Goal: Task Accomplishment & Management: Complete application form

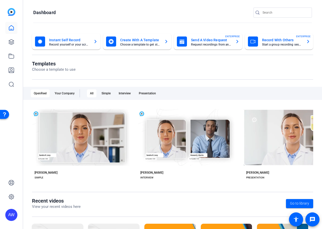
click at [187, 15] on openreel-page-title "Dashboard" at bounding box center [172, 13] width 278 height 10
click at [10, 14] on img at bounding box center [12, 12] width 8 height 8
click at [11, 27] on icon at bounding box center [11, 28] width 6 height 6
click at [10, 39] on icon at bounding box center [11, 42] width 6 height 6
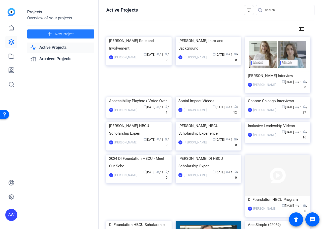
click at [64, 34] on span "New Project" at bounding box center [64, 33] width 19 height 5
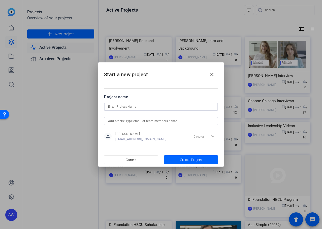
click at [139, 107] on input at bounding box center [161, 107] width 106 height 6
type input "Thrive Summit - Chair Videos"
click at [164, 115] on div at bounding box center [161, 114] width 114 height 6
click at [190, 159] on span "Create Project" at bounding box center [191, 159] width 22 height 5
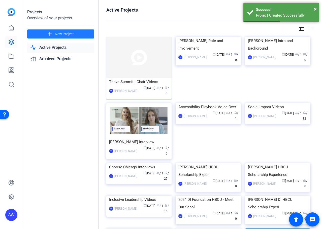
click at [164, 87] on span "radio / 0" at bounding box center [166, 90] width 4 height 9
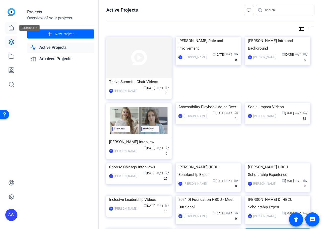
click at [8, 24] on link at bounding box center [11, 28] width 12 height 12
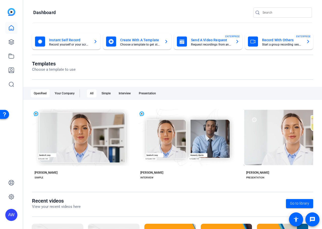
click at [62, 44] on mat-card-subtitle "Record yourself or your screen" at bounding box center [69, 44] width 40 height 3
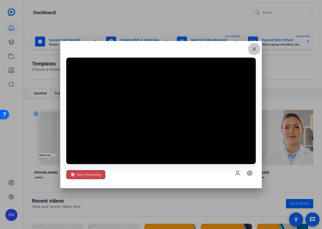
click at [252, 49] on mat-icon "close" at bounding box center [254, 49] width 6 height 6
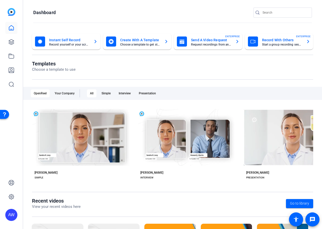
click at [211, 42] on mat-card-title "Send A Video Request" at bounding box center [211, 40] width 40 height 6
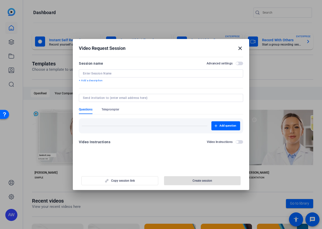
click at [137, 78] on div at bounding box center [161, 81] width 164 height 6
click at [137, 77] on div at bounding box center [161, 73] width 156 height 8
click at [136, 73] on input at bounding box center [161, 73] width 156 height 4
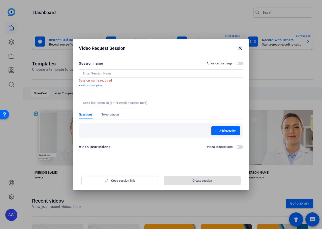
click at [240, 144] on form "Session name Advanced settings Session name required + Add a description Questi…" at bounding box center [161, 106] width 164 height 93
click at [238, 146] on span "button" at bounding box center [237, 147] width 3 height 3
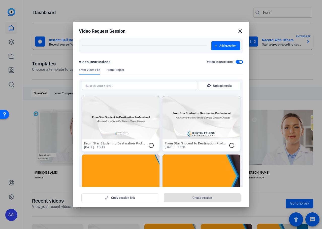
scroll to position [68, 0]
click at [237, 65] on div "Video Instructions Video Instructions" at bounding box center [161, 63] width 164 height 9
click at [236, 61] on span "button" at bounding box center [239, 62] width 8 height 4
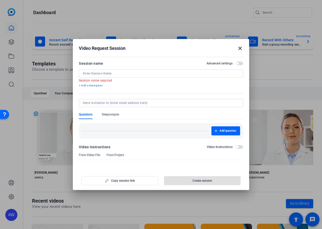
scroll to position [0, 0]
click at [129, 70] on div at bounding box center [161, 73] width 156 height 8
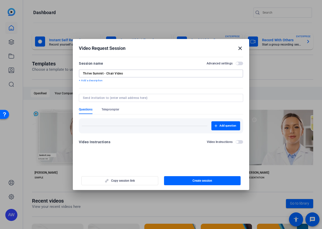
type input "Thrive Summit - Chair Video"
click at [112, 177] on div "Copy session link Create session" at bounding box center [161, 178] width 164 height 13
click at [114, 180] on div "Copy session link Create session" at bounding box center [161, 178] width 164 height 13
click at [131, 128] on div "Add question" at bounding box center [161, 125] width 158 height 9
click at [121, 99] on input at bounding box center [160, 98] width 154 height 4
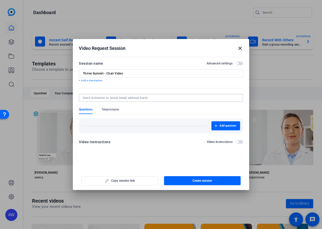
click at [109, 133] on form "Session name Advanced settings Thrive Summit - Chair Video + Add a description …" at bounding box center [161, 104] width 164 height 88
click at [142, 186] on mat-dialog-actions "Copy session link Create session" at bounding box center [161, 180] width 176 height 20
click at [137, 178] on div "Copy session link Create session" at bounding box center [161, 178] width 164 height 13
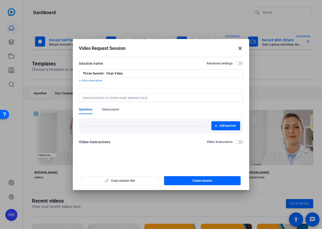
click at [137, 178] on div "Copy session link Create session" at bounding box center [161, 178] width 164 height 13
click at [116, 97] on input at bounding box center [160, 98] width 154 height 4
drag, startPoint x: 99, startPoint y: 109, endPoint x: 100, endPoint y: 91, distance: 17.9
click at [100, 91] on form "Session name Advanced settings Thrive Summit - Chair Video + Add a description …" at bounding box center [161, 104] width 164 height 88
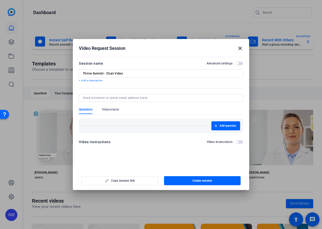
click at [109, 97] on input at bounding box center [160, 98] width 154 height 4
click at [104, 96] on input at bounding box center [160, 98] width 154 height 4
type input "[PERSON_NAME]"
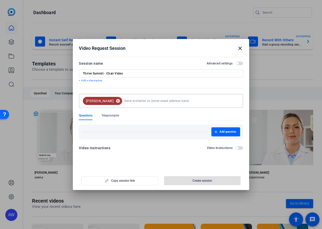
click at [114, 103] on mat-icon "cancel" at bounding box center [118, 101] width 9 height 5
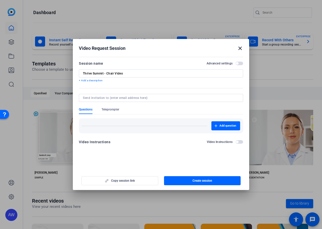
click at [100, 99] on input at bounding box center [160, 98] width 154 height 4
paste input "[EMAIL_ADDRESS][DOMAIN_NAME]"
type input "[EMAIL_ADDRESS][DOMAIN_NAME]"
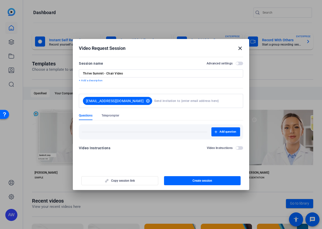
click at [163, 101] on input at bounding box center [195, 101] width 83 height 10
paste input "[PERSON_NAME][EMAIL_ADDRESS][DOMAIN_NAME]"
type input "[PERSON_NAME][EMAIL_ADDRESS][DOMAIN_NAME]"
click at [164, 149] on div "Video Instructions Video Instructions" at bounding box center [161, 148] width 164 height 6
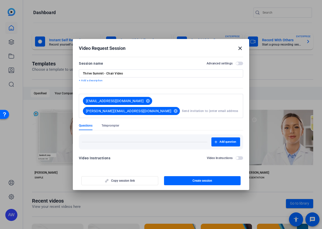
click at [147, 178] on div "Copy session link Create session" at bounding box center [161, 178] width 164 height 13
click at [126, 179] on div "Copy session link Create session" at bounding box center [161, 178] width 164 height 13
click at [235, 140] on span "Add question" at bounding box center [227, 142] width 17 height 4
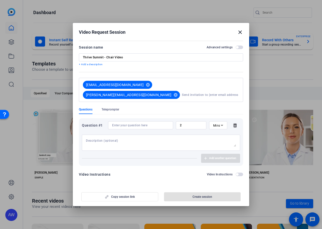
click at [136, 139] on textarea at bounding box center [161, 143] width 150 height 8
click at [162, 123] on input at bounding box center [140, 125] width 57 height 4
click at [195, 123] on input "2" at bounding box center [191, 125] width 22 height 4
click at [221, 123] on icon at bounding box center [222, 125] width 6 height 6
click at [221, 131] on mat-option "Sec" at bounding box center [218, 130] width 18 height 8
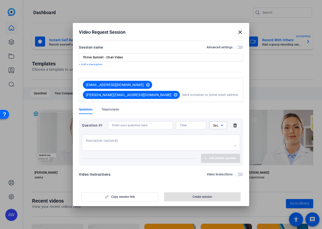
click at [181, 121] on div at bounding box center [191, 125] width 22 height 8
click at [186, 123] on input "number" at bounding box center [191, 125] width 22 height 4
type input "20"
click at [172, 139] on textarea at bounding box center [161, 143] width 150 height 8
click at [181, 139] on textarea at bounding box center [161, 143] width 150 height 8
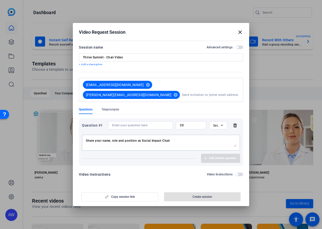
click at [113, 139] on textarea "Share your name, role and position as Social Impact Chair" at bounding box center [161, 143] width 150 height 8
click at [102, 139] on textarea "Share your name, role and position as Social Impact Chair" at bounding box center [161, 143] width 150 height 8
click at [186, 135] on div "Share your: name, role and position as Social Impact Chair" at bounding box center [161, 143] width 150 height 16
click at [185, 139] on textarea "Share your name, role and position as Social Impact Chair" at bounding box center [161, 143] width 150 height 8
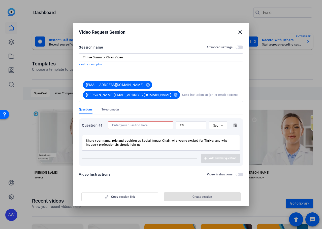
type textarea "Share your name, role and position as Social Impact Chair, why you're excited f…"
click at [117, 123] on input at bounding box center [140, 125] width 57 height 4
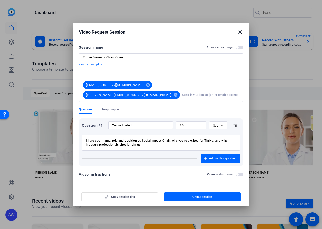
type input "You're Invited"
click at [173, 154] on div "Add another question" at bounding box center [161, 158] width 158 height 9
click at [134, 200] on mat-dialog-actions "Copy session link Create session" at bounding box center [161, 196] width 176 height 20
click at [130, 195] on div "Copy session link Create session" at bounding box center [161, 195] width 164 height 13
click at [130, 194] on div "Copy session link Create session" at bounding box center [161, 195] width 164 height 13
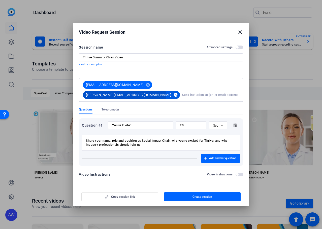
click at [180, 93] on mat-icon "cancel" at bounding box center [175, 95] width 9 height 5
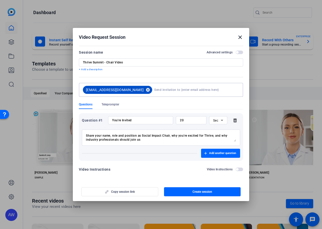
click at [143, 90] on mat-icon "cancel" at bounding box center [147, 90] width 9 height 5
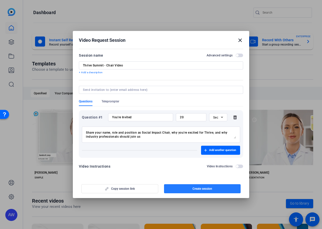
click at [186, 189] on span "button" at bounding box center [202, 189] width 77 height 12
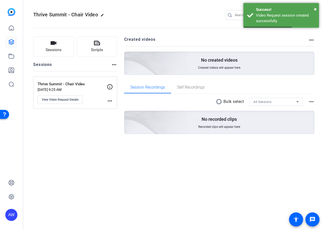
click at [110, 100] on mat-icon "more_horiz" at bounding box center [110, 101] width 6 height 6
click at [67, 97] on div at bounding box center [161, 114] width 322 height 229
click at [112, 87] on icon at bounding box center [110, 87] width 6 height 6
click at [62, 99] on span "View Video Request Details" at bounding box center [60, 100] width 37 height 4
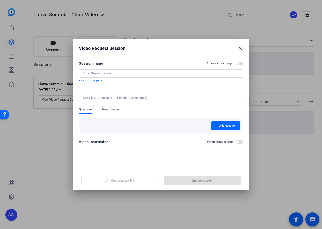
type input "Thrive Summit - Chair Video"
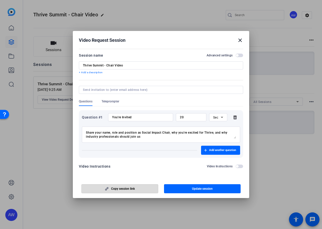
click at [119, 189] on span "Copy session link" at bounding box center [123, 189] width 24 height 4
click at [177, 31] on h2 "Video Request Session close" at bounding box center [161, 39] width 176 height 16
